Goal: Task Accomplishment & Management: Manage account settings

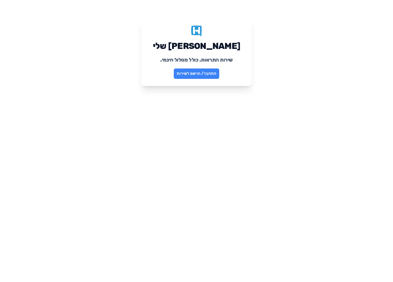
click at [202, 74] on link "התחבר/ הרשם לשירות" at bounding box center [196, 73] width 45 height 10
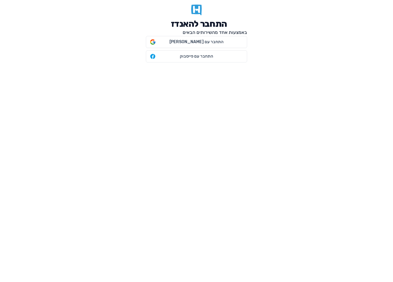
click at [329, 47] on section "התחבר להאנדז באמצעות אחד מהשירותים הבאים התחבר עם גוגל התחבר עם פייסבוק" at bounding box center [196, 33] width 393 height 67
click at [171, 44] on span "התחבר עם [PERSON_NAME]" at bounding box center [196, 42] width 91 height 6
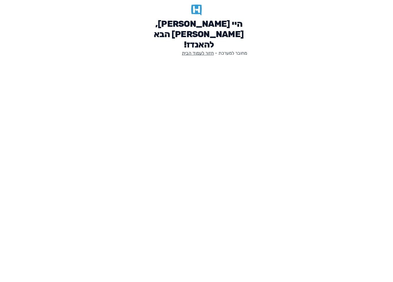
click at [202, 50] on link "חזור לעמוד הבית" at bounding box center [198, 52] width 32 height 5
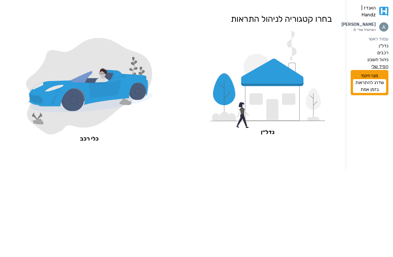
click at [379, 70] on label "הפיד שלי" at bounding box center [379, 66] width 17 height 7
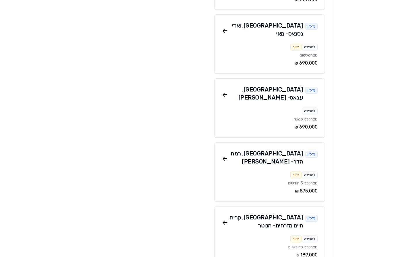
scroll to position [282, 0]
click at [226, 150] on div "נדל״ן [GEOGRAPHIC_DATA] , [GEOGRAPHIC_DATA][PERSON_NAME] - [PERSON_NAME]" at bounding box center [269, 159] width 96 height 18
click at [226, 155] on icon at bounding box center [224, 158] width 7 height 7
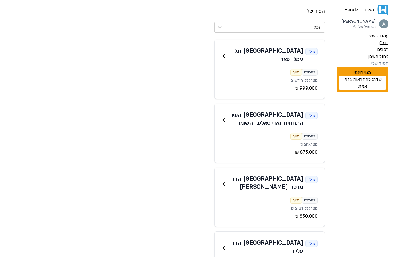
click at [385, 41] on label "נדל״ן" at bounding box center [383, 42] width 10 height 7
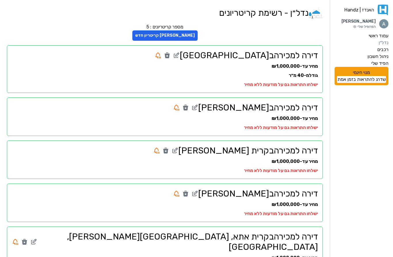
click at [294, 58] on h2 "דירה למכירה ב [GEOGRAPHIC_DATA]" at bounding box center [165, 55] width 306 height 10
click at [297, 87] on strong "ישלחו התראות גם על מודעות ללא מחיר" at bounding box center [281, 84] width 74 height 5
click at [262, 55] on h2 "דירה למכירה ב [GEOGRAPHIC_DATA]" at bounding box center [165, 55] width 306 height 10
click at [180, 56] on icon at bounding box center [176, 55] width 7 height 7
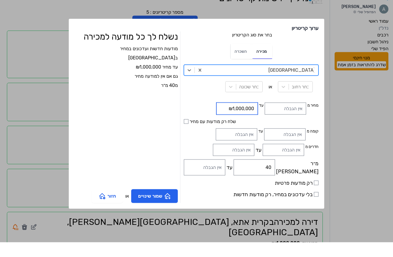
click at [231, 118] on input "₪1,000,000" at bounding box center [236, 124] width 41 height 12
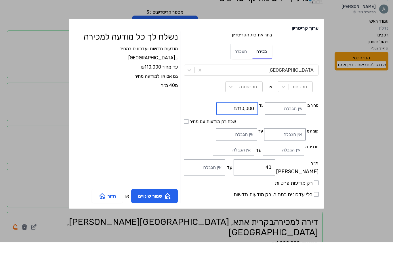
type input "₪1,100,000"
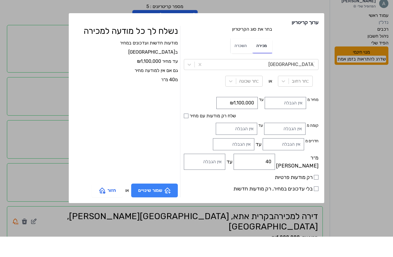
click at [175, 204] on button "שמור שינויים" at bounding box center [154, 211] width 47 height 14
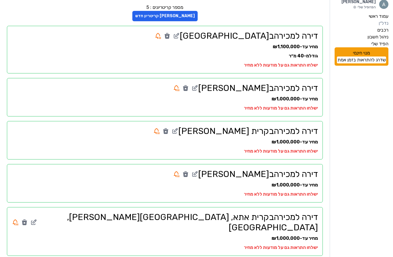
click at [198, 88] on icon at bounding box center [194, 88] width 7 height 7
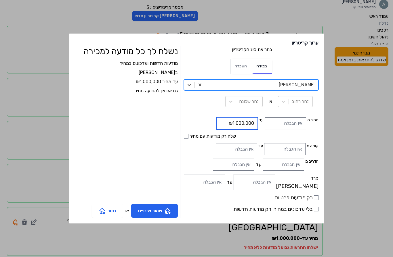
click at [216, 123] on input "₪1,000,000" at bounding box center [236, 124] width 41 height 12
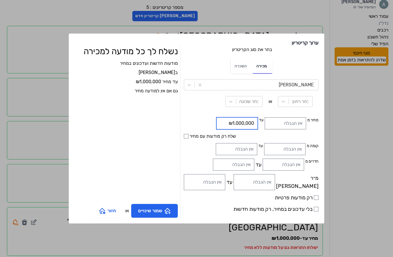
click at [216, 125] on input "₪1,000,000" at bounding box center [236, 124] width 41 height 12
click at [216, 122] on input "₪1,000,000" at bounding box center [236, 124] width 41 height 12
type input "₪1,100,000"
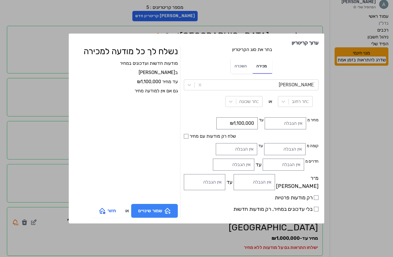
click at [170, 211] on button "שמור שינויים" at bounding box center [154, 211] width 47 height 14
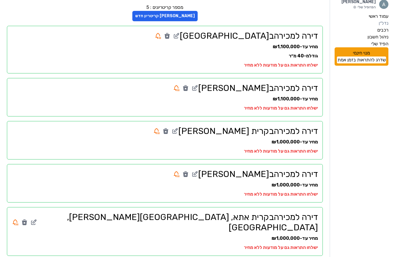
click at [178, 128] on icon at bounding box center [174, 131] width 7 height 7
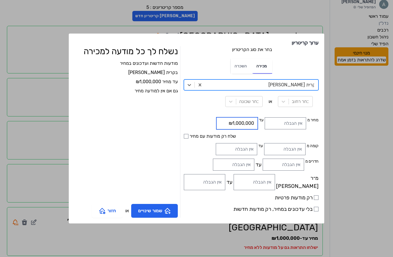
click at [238, 125] on input "₪1,000,000" at bounding box center [236, 124] width 41 height 12
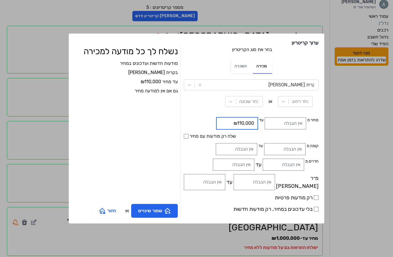
type input "₪1,100,000"
click at [174, 212] on button "שמור שינויים" at bounding box center [154, 211] width 47 height 14
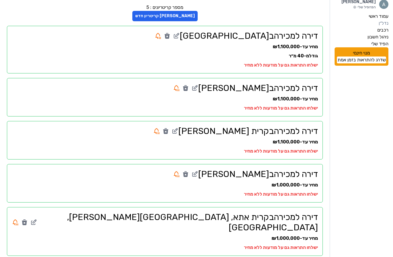
click at [198, 174] on icon at bounding box center [194, 174] width 7 height 7
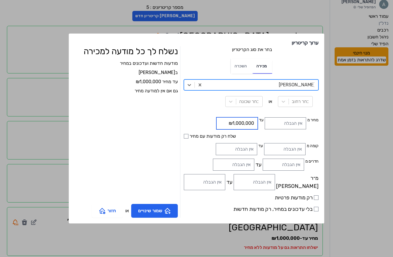
click at [235, 124] on input "₪1,000,000" at bounding box center [236, 124] width 41 height 12
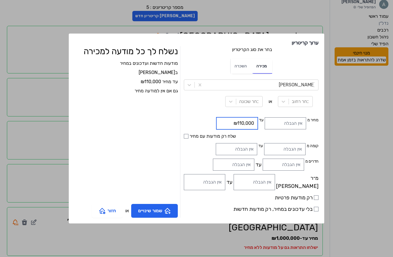
type input "₪1,100,000"
click at [170, 210] on icon "button" at bounding box center [167, 211] width 5 height 5
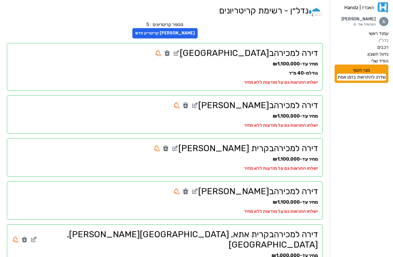
scroll to position [0, 0]
